Goal: Book appointment/travel/reservation

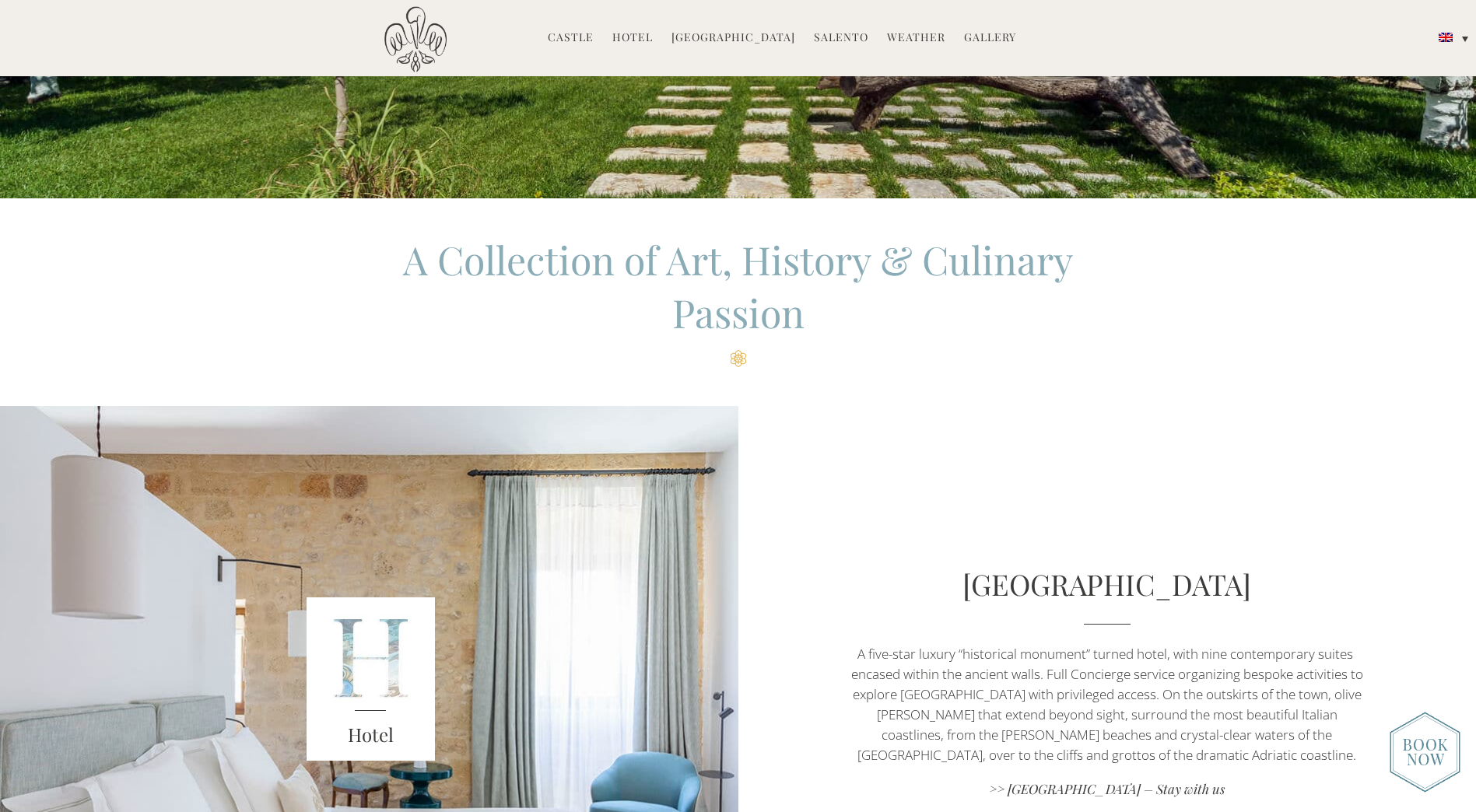
scroll to position [389, 0]
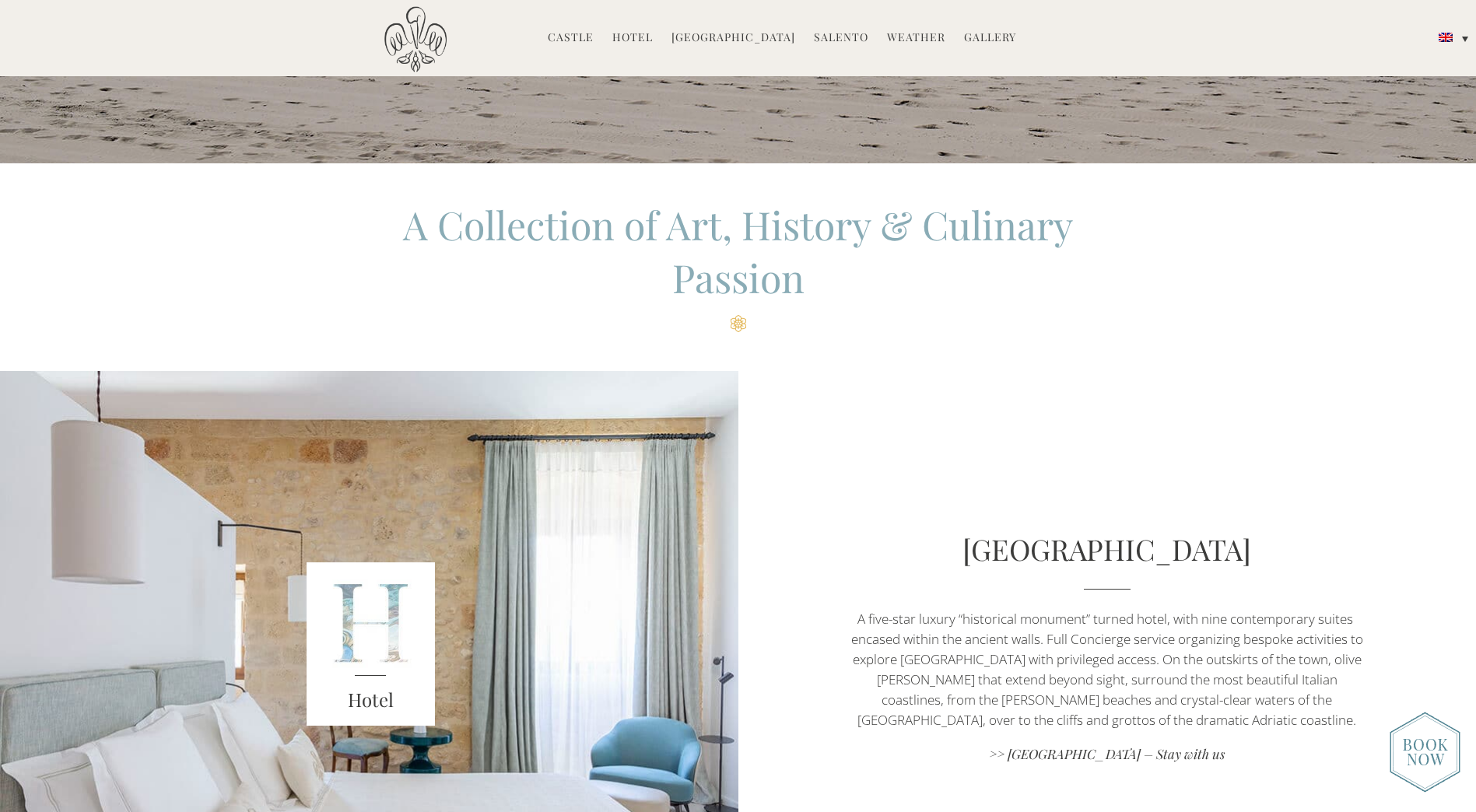
click at [1440, 763] on img at bounding box center [1425, 751] width 71 height 80
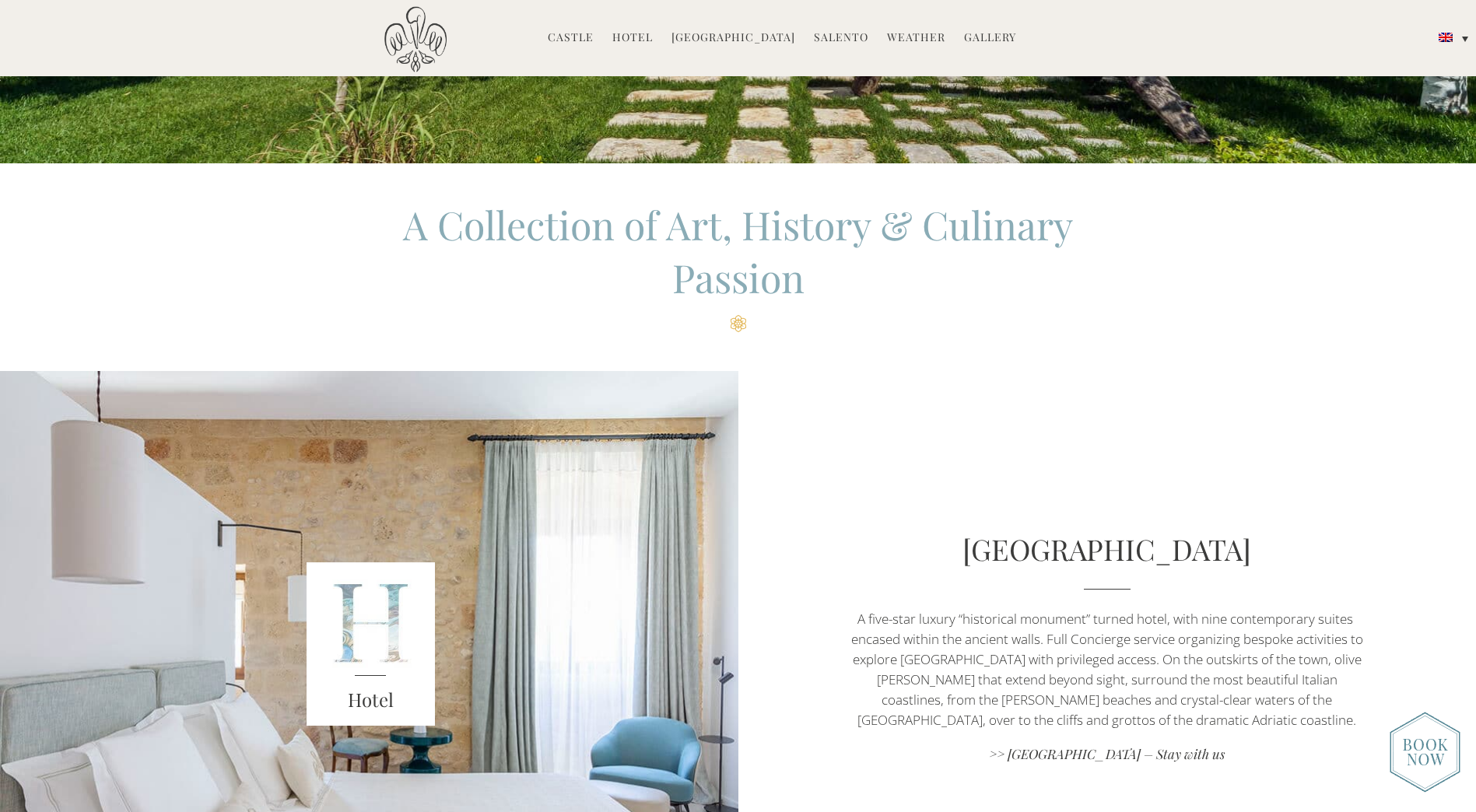
click at [1414, 755] on img at bounding box center [1425, 751] width 71 height 80
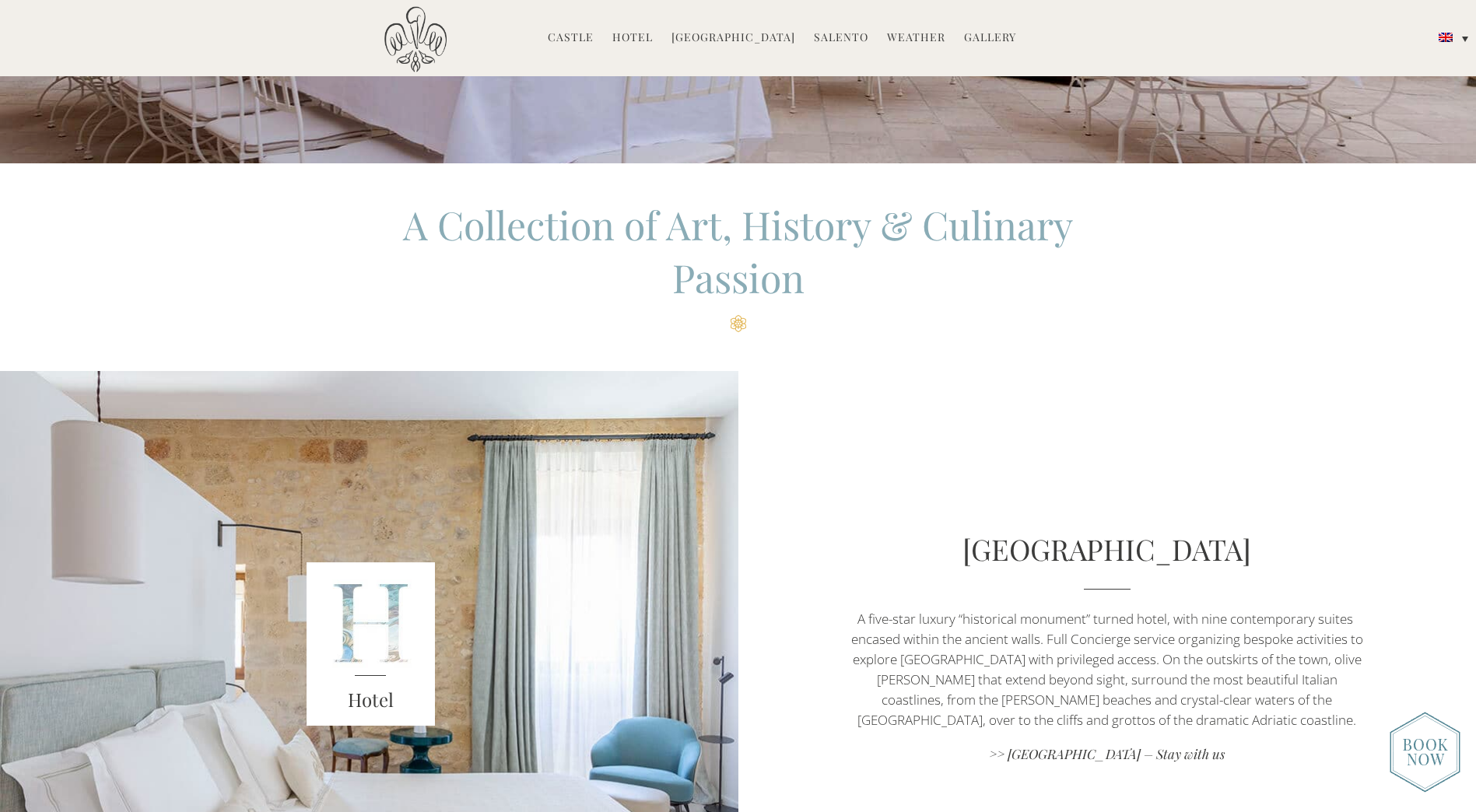
click at [648, 32] on link "Hotel" at bounding box center [632, 38] width 41 height 18
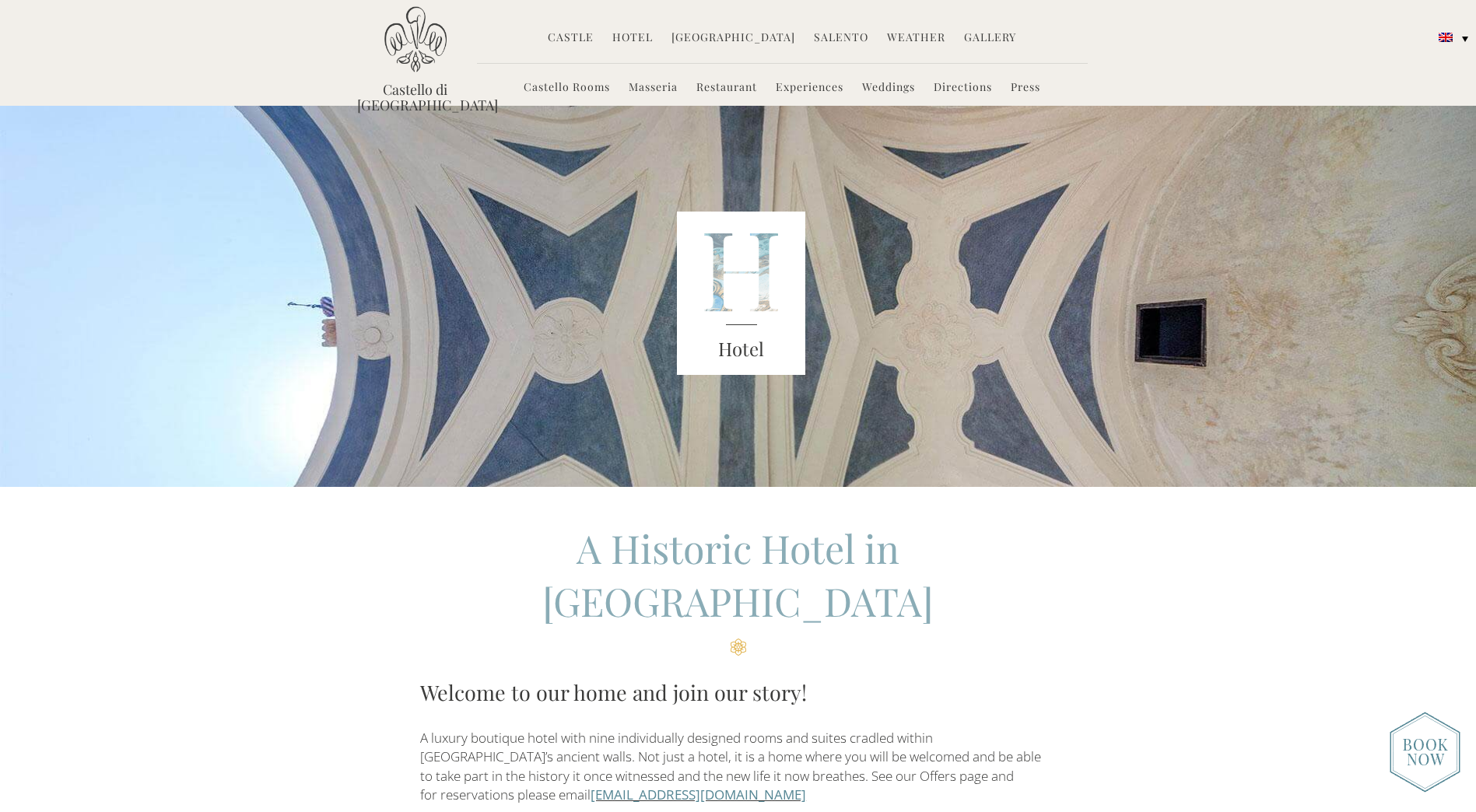
click at [738, 83] on link "Restaurant" at bounding box center [727, 88] width 61 height 18
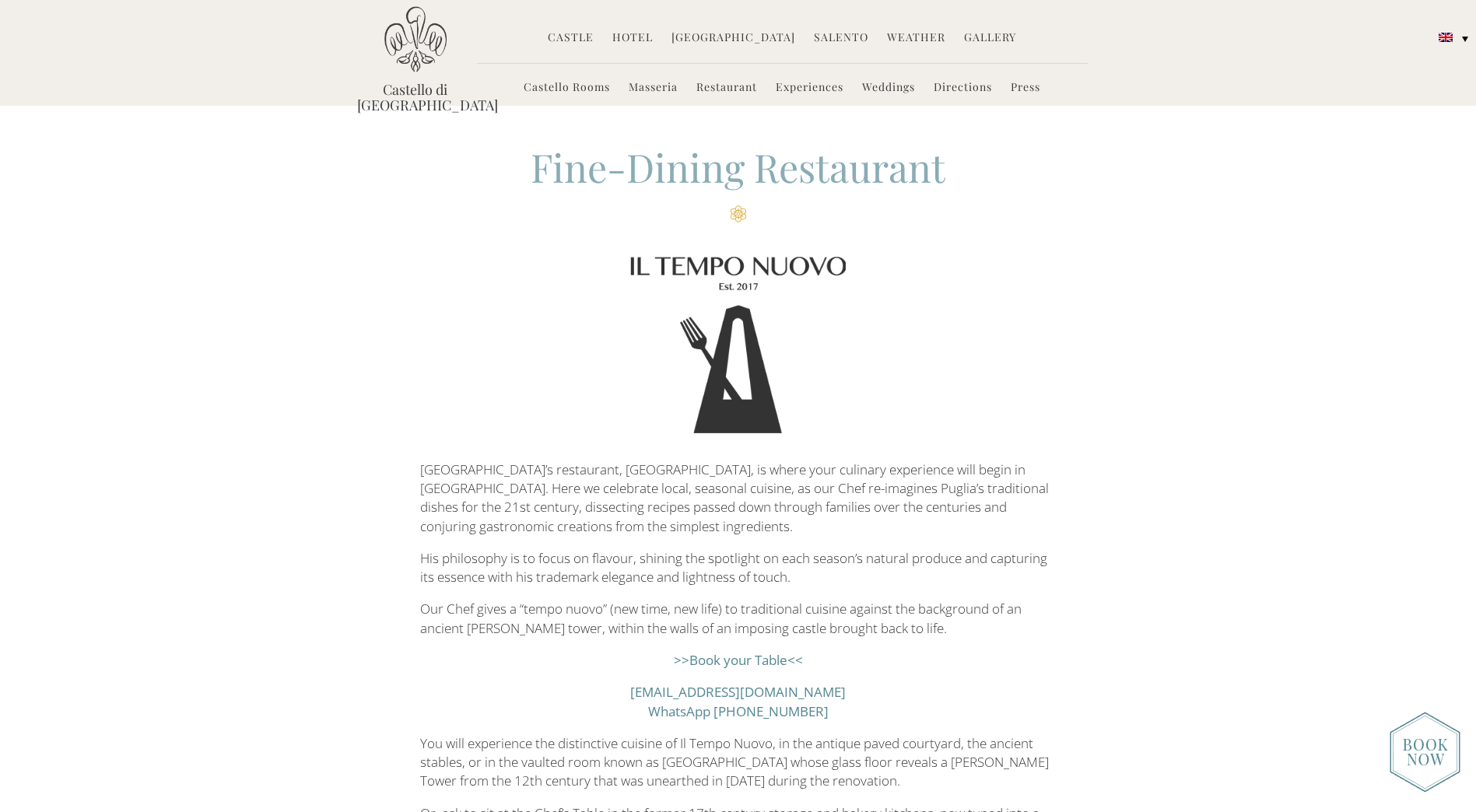
click at [757, 660] on link ">>Book your Table<<" at bounding box center [738, 660] width 129 height 18
